Goal: Transaction & Acquisition: Purchase product/service

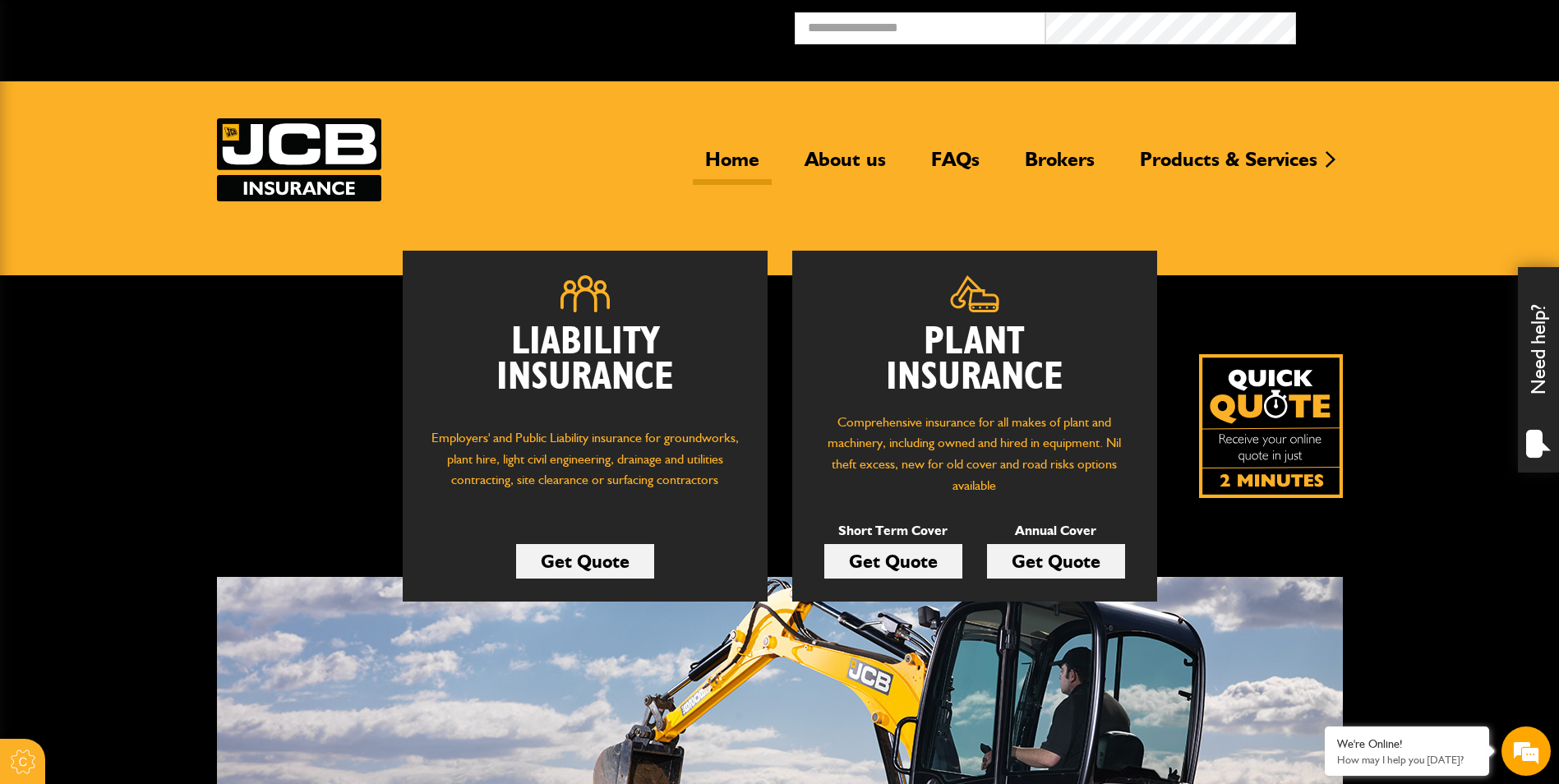
drag, startPoint x: 889, startPoint y: 551, endPoint x: 893, endPoint y: 543, distance: 8.9
click at [889, 551] on link "Get Quote" at bounding box center [893, 561] width 138 height 35
click at [1059, 152] on link "Brokers" at bounding box center [1059, 166] width 94 height 38
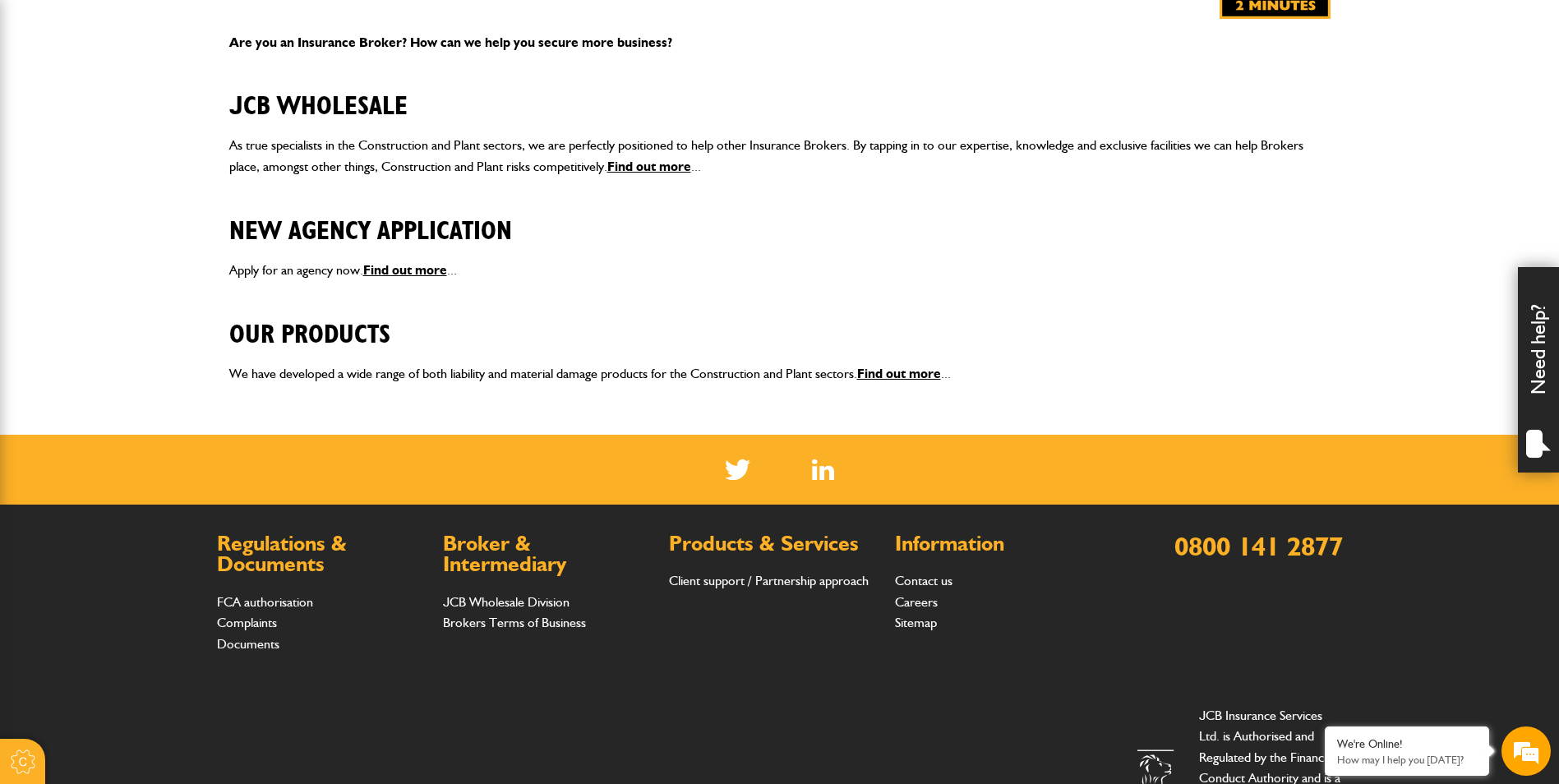
scroll to position [410, 0]
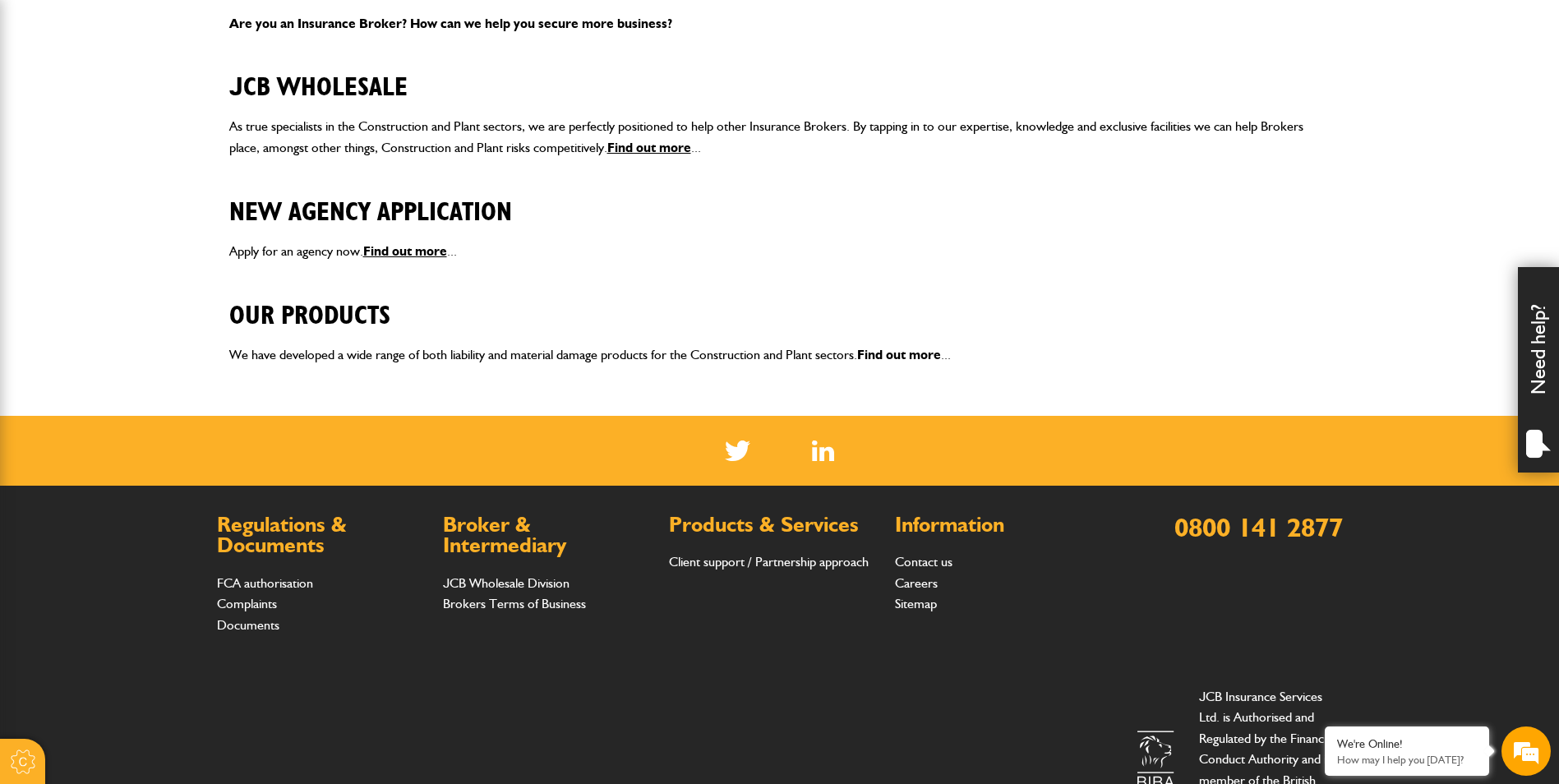
click at [910, 356] on link "Find out more" at bounding box center [899, 354] width 83 height 16
